Goal: Share content: Share content

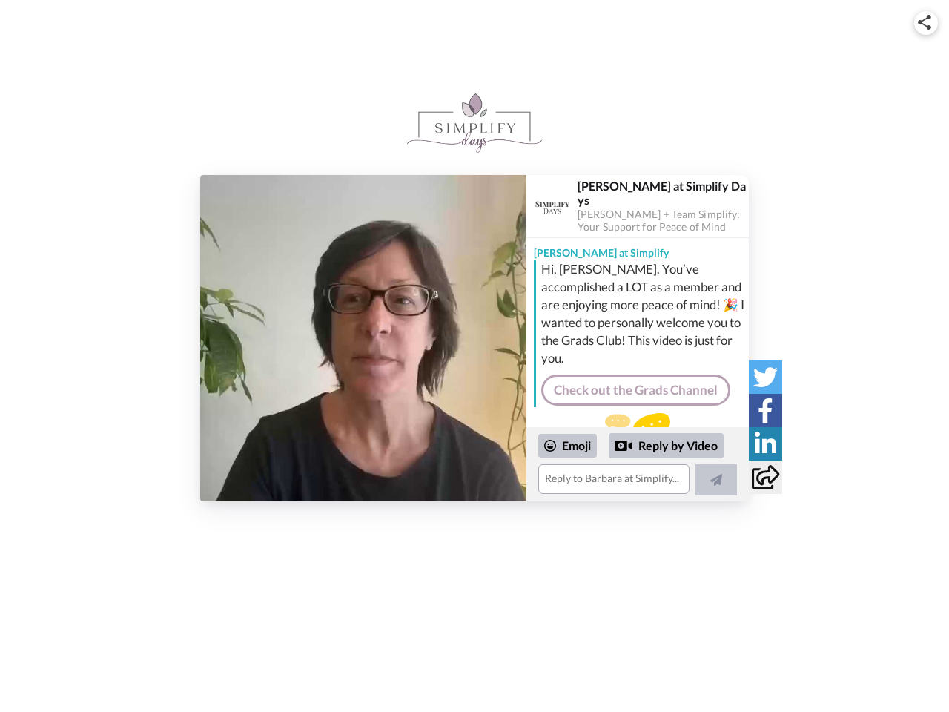
click at [926, 22] on img at bounding box center [924, 22] width 13 height 15
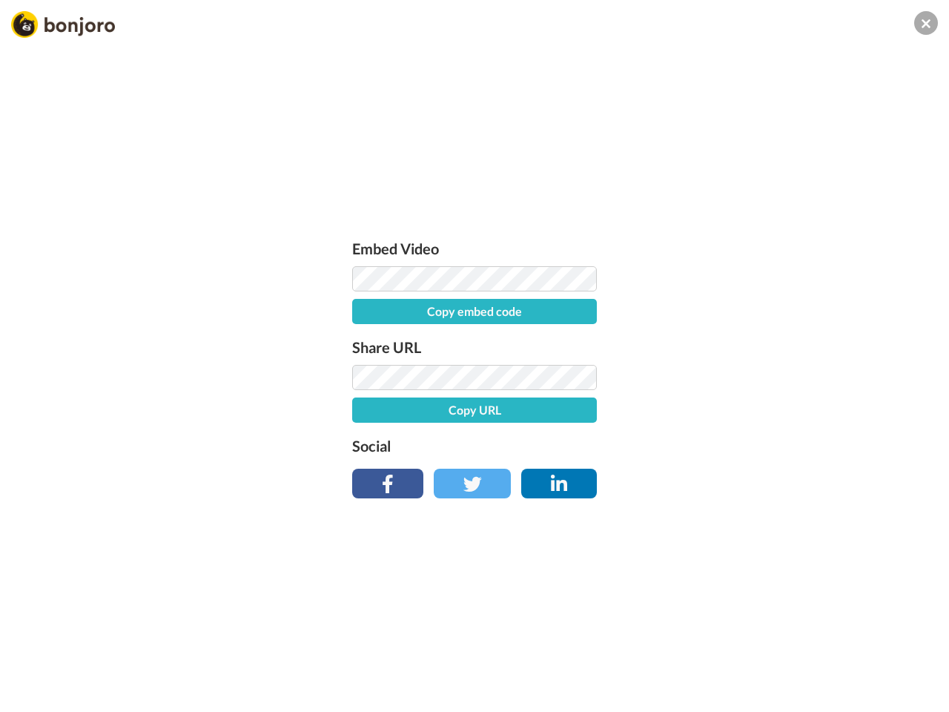
click at [363, 338] on label "Share URL" at bounding box center [474, 347] width 245 height 24
click at [638, 464] on div "Embed Video Copy embed code Share URL Copy URL Social" at bounding box center [474, 436] width 949 height 712
click at [568, 446] on label "Social" at bounding box center [474, 446] width 245 height 24
click at [667, 446] on div "Embed Video Copy embed code Share URL Copy URL Social" at bounding box center [474, 436] width 949 height 712
click at [716, 480] on div "Embed Video Copy embed code Share URL Copy URL Social" at bounding box center [474, 436] width 949 height 712
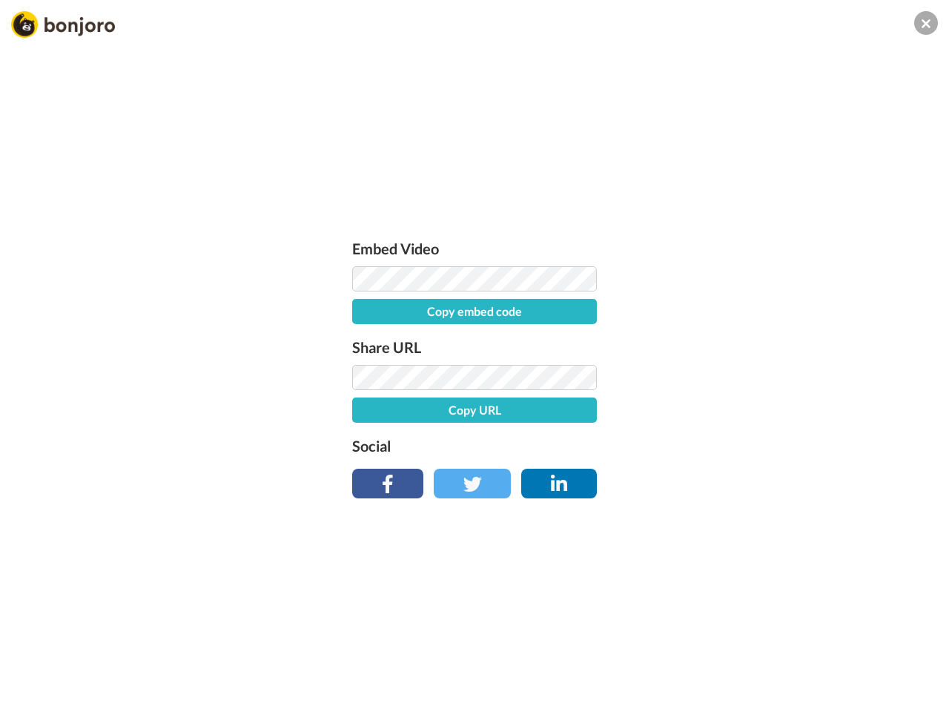
click at [765, 377] on div "Embed Video Copy embed code Share URL Copy URL Social" at bounding box center [474, 436] width 949 height 712
click at [765, 410] on div "Embed Video Copy embed code Share URL Copy URL Social" at bounding box center [474, 436] width 949 height 712
click at [765, 444] on div "Embed Video Copy embed code Share URL Copy URL Social" at bounding box center [474, 436] width 949 height 712
click at [765, 477] on div "Embed Video Copy embed code Share URL Copy URL Social" at bounding box center [474, 436] width 949 height 712
